Goal: Obtain resource: Obtain resource

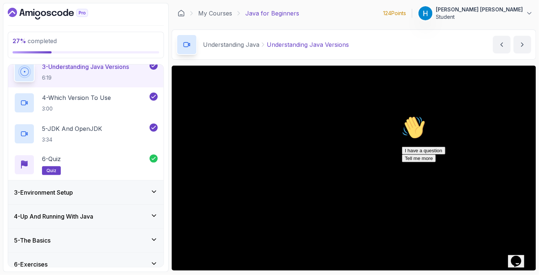
scroll to position [149, 0]
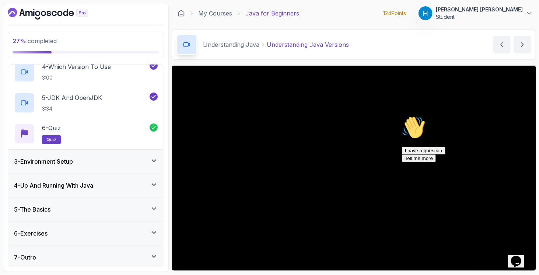
click at [99, 153] on div "3 - Environment Setup" at bounding box center [86, 162] width 156 height 24
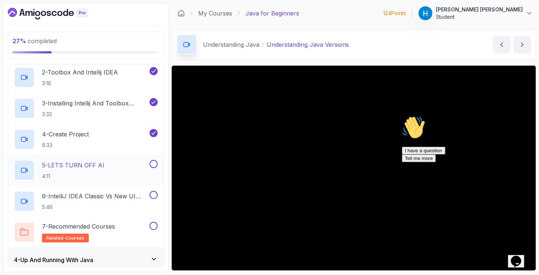
scroll to position [111, 0]
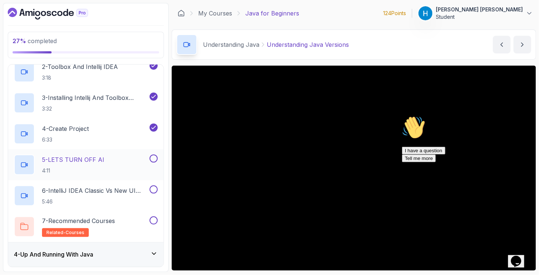
click at [100, 165] on h2 "5 - LETS TURN OFF AI 4:11" at bounding box center [73, 164] width 62 height 19
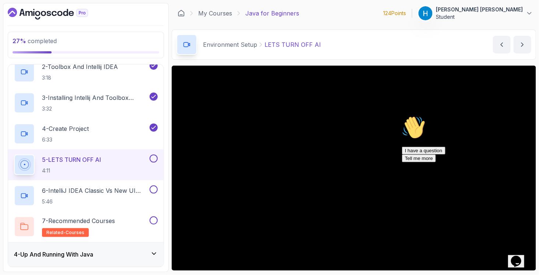
click at [402, 115] on icon "Chat attention grabber" at bounding box center [402, 115] width 0 height 0
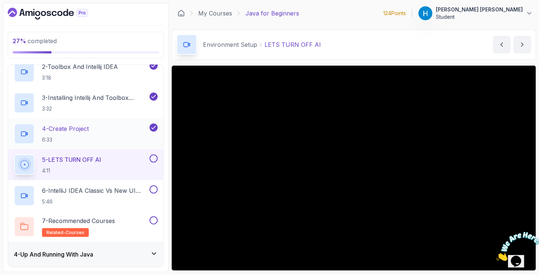
click at [100, 128] on div "4 - Create Project 6:33" at bounding box center [81, 133] width 134 height 21
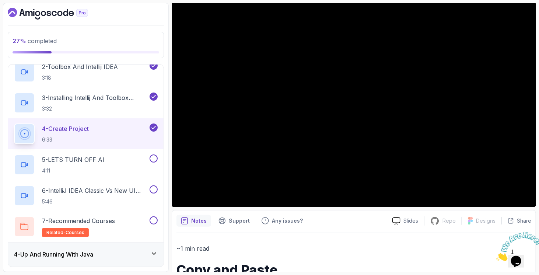
scroll to position [74, 0]
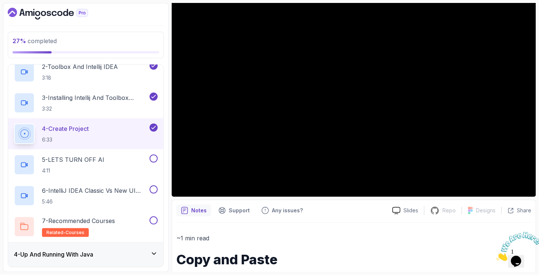
click at [50, 16] on icon "Dashboard" at bounding box center [48, 14] width 80 height 12
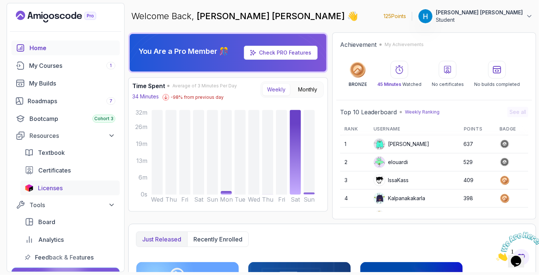
click at [48, 194] on link "Licenses" at bounding box center [70, 188] width 100 height 15
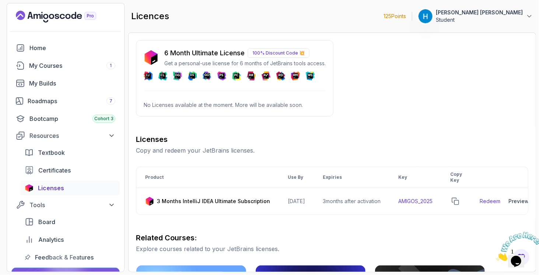
click at [184, 106] on p "No Licenses available at the moment. More will be available soon." at bounding box center [235, 104] width 182 height 7
click at [191, 105] on p "No Licenses available at the moment. More will be available soon." at bounding box center [235, 104] width 182 height 7
click at [277, 105] on p "No Licenses available at the moment. More will be available soon." at bounding box center [235, 104] width 182 height 7
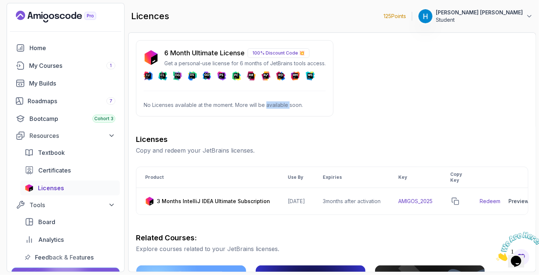
click at [277, 105] on p "No Licenses available at the moment. More will be available soon." at bounding box center [235, 104] width 182 height 7
click at [276, 105] on p "No Licenses available at the moment. More will be available soon." at bounding box center [235, 104] width 182 height 7
click at [235, 80] on div "6 Month Ultimate License 100% Discount Code 💥 Get a personal-use license for 6 …" at bounding box center [235, 78] width 198 height 76
click at [152, 55] on img at bounding box center [151, 57] width 15 height 15
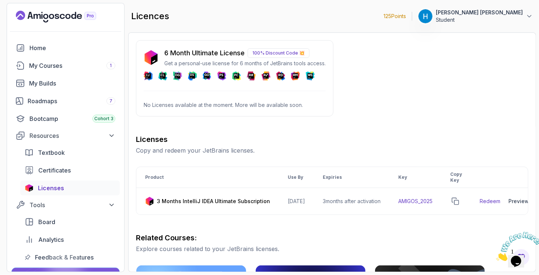
click at [229, 50] on p "6 Month Ultimate License" at bounding box center [204, 53] width 80 height 10
click at [283, 54] on p "100% Discount Code 💥" at bounding box center [279, 53] width 62 height 10
click at [282, 64] on p "Get a personal-use license for 6 months of JetBrains tools access." at bounding box center [244, 63] width 161 height 7
click at [285, 80] on div "6 Month Ultimate License 100% Discount Code 💥 Get a personal-use license for 6 …" at bounding box center [235, 78] width 198 height 76
click at [276, 98] on div "6 Month Ultimate License 100% Discount Code 💥 Get a personal-use license for 6 …" at bounding box center [235, 78] width 198 height 76
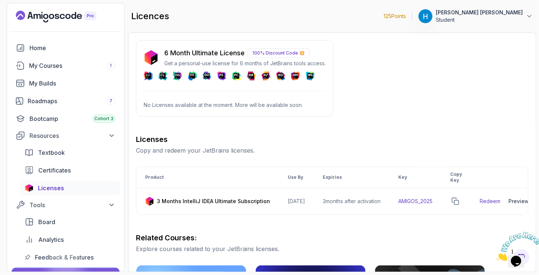
click at [177, 102] on p "No Licenses available at the moment. More will be available soon." at bounding box center [235, 104] width 182 height 7
click at [461, 196] on button "copy-button" at bounding box center [455, 201] width 10 height 10
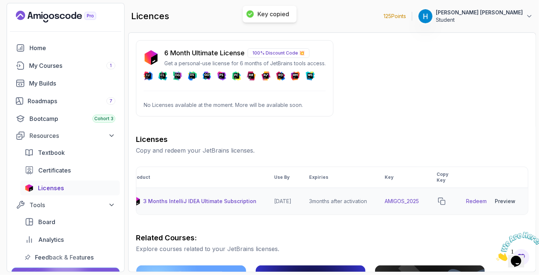
scroll to position [0, 22]
click at [446, 202] on icon "copy-button" at bounding box center [441, 201] width 7 height 7
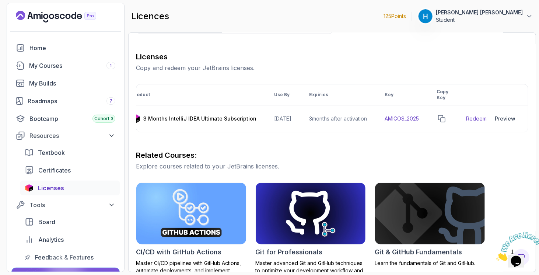
scroll to position [74, 0]
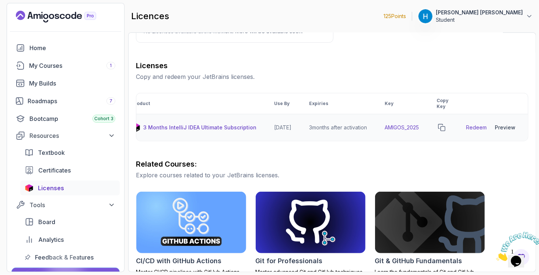
click at [508, 127] on div "Preview" at bounding box center [505, 127] width 21 height 7
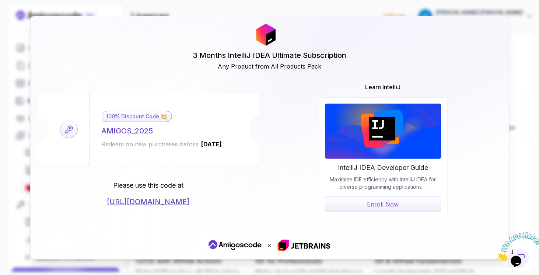
click at [157, 185] on p "Please use this code at" at bounding box center [148, 185] width 70 height 10
click at [175, 184] on p "Please use this code at" at bounding box center [148, 185] width 70 height 10
click at [183, 204] on link "[URL][DOMAIN_NAME]" at bounding box center [148, 201] width 83 height 10
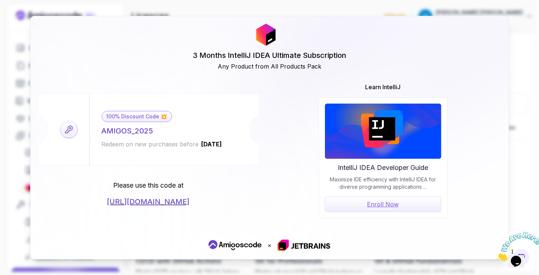
click at [111, 142] on div "Redeem on new purchases before [DATE]" at bounding box center [162, 144] width 121 height 9
click at [145, 187] on p "Please use this code at" at bounding box center [148, 185] width 70 height 10
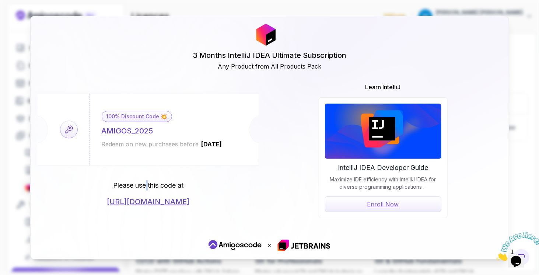
click at [145, 187] on p "Please use this code at" at bounding box center [148, 185] width 70 height 10
click at [155, 186] on p "Please use this code at" at bounding box center [148, 185] width 70 height 10
